Goal: Transaction & Acquisition: Purchase product/service

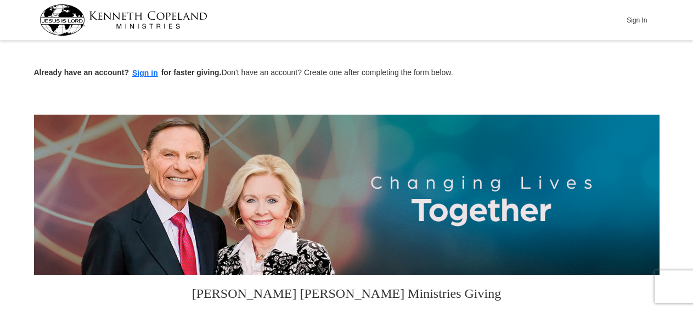
scroll to position [342, 0]
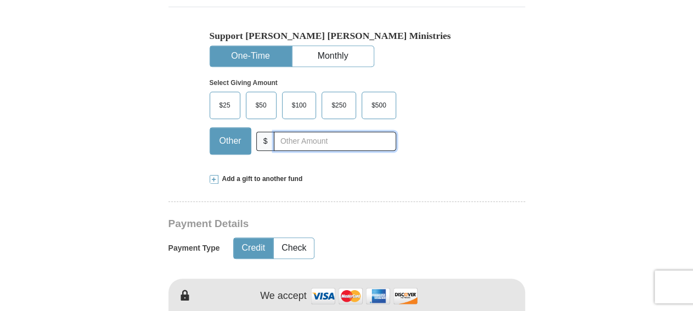
click at [320, 139] on input "text" at bounding box center [335, 141] width 122 height 19
type input "5"
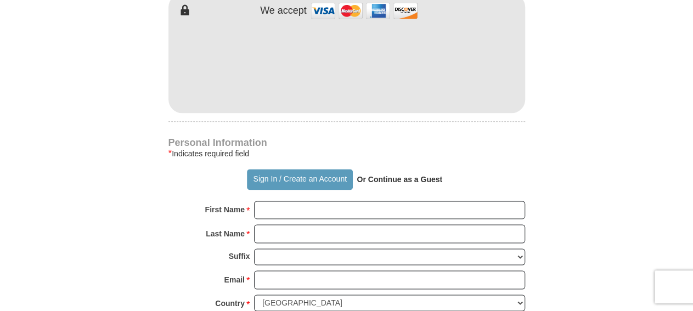
scroll to position [685, 0]
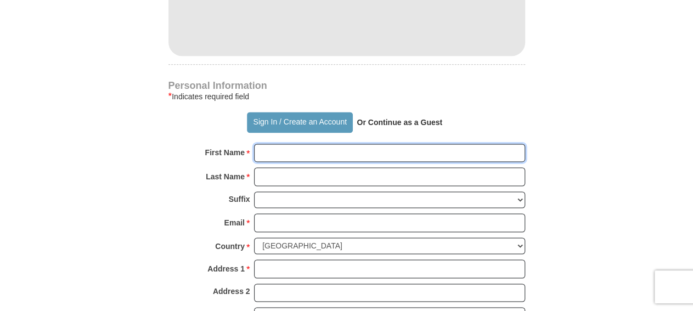
click at [302, 149] on input "First Name *" at bounding box center [389, 153] width 271 height 19
type input "LaDonald"
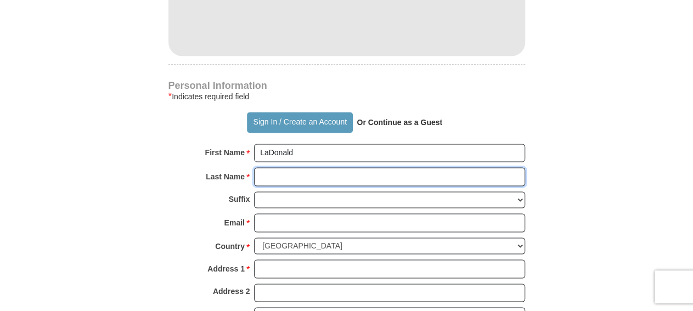
type input "[PERSON_NAME]"
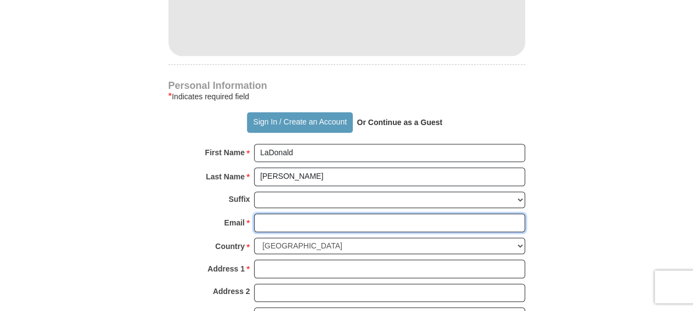
type input "[EMAIL_ADDRESS][DOMAIN_NAME]"
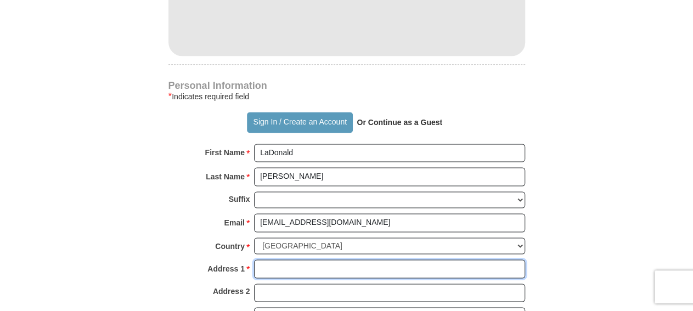
type input "[STREET_ADDRESS]"
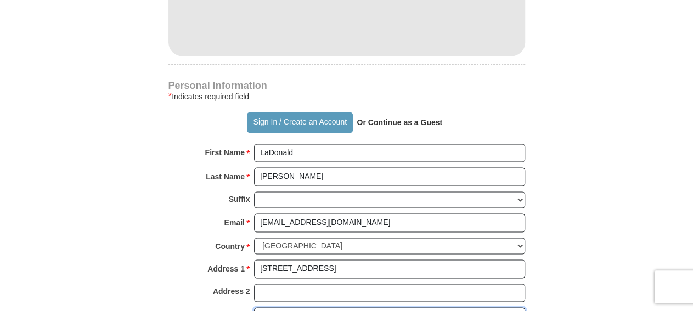
type input "Monroe"
select select "LA"
type input "71203"
type input "3186143092"
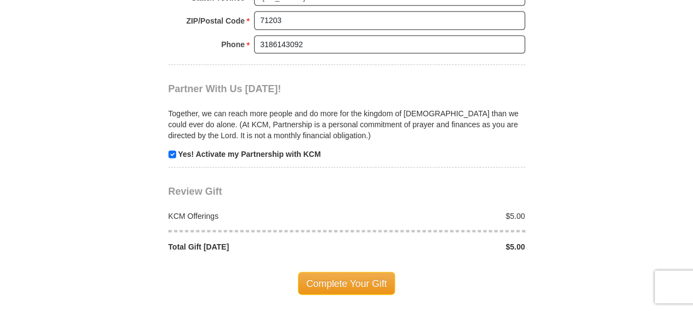
scroll to position [1084, 0]
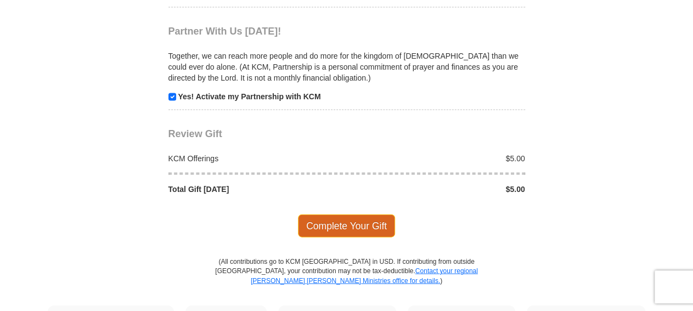
click at [347, 215] on span "Complete Your Gift" at bounding box center [346, 226] width 97 height 23
